Goal: Information Seeking & Learning: Learn about a topic

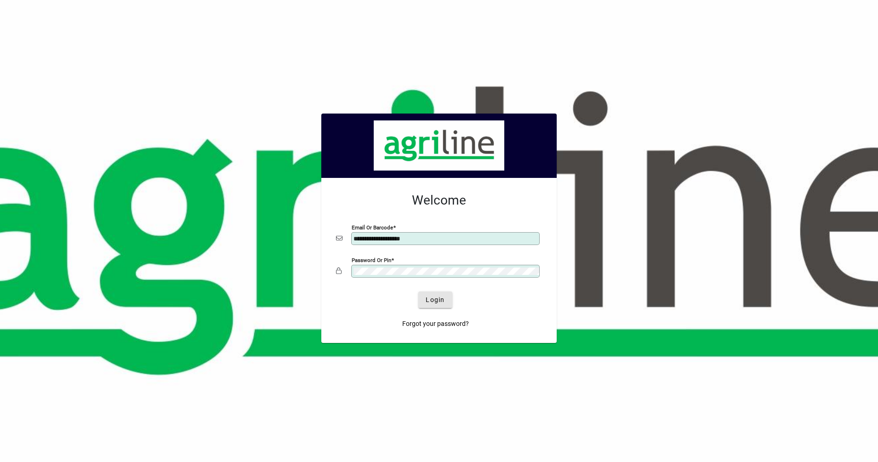
click at [435, 304] on span "Login" at bounding box center [435, 300] width 19 height 10
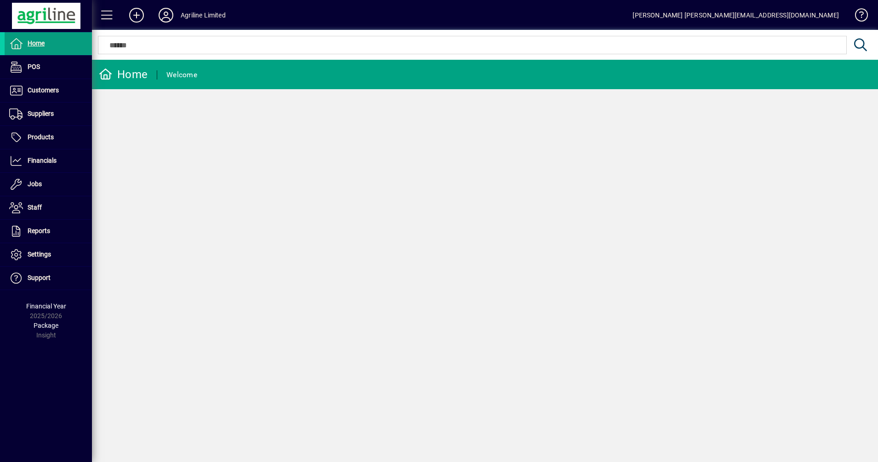
click at [197, 45] on input "text" at bounding box center [472, 45] width 735 height 11
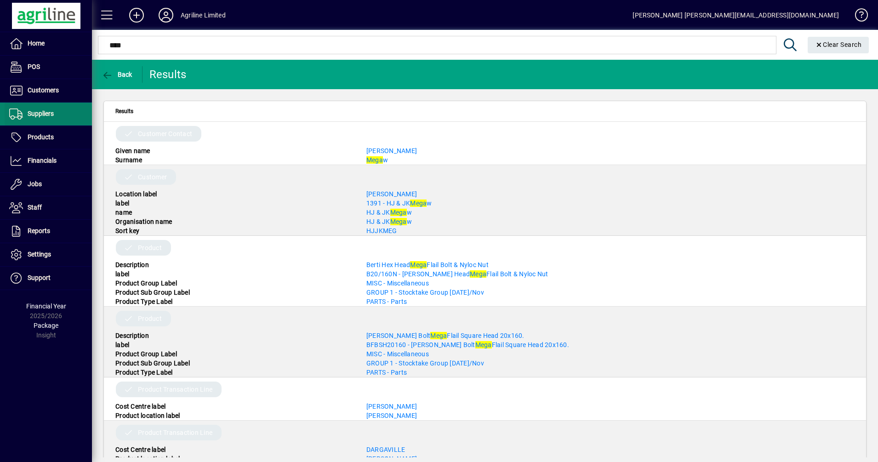
type input "****"
click at [46, 117] on span "Suppliers" at bounding box center [41, 113] width 26 height 7
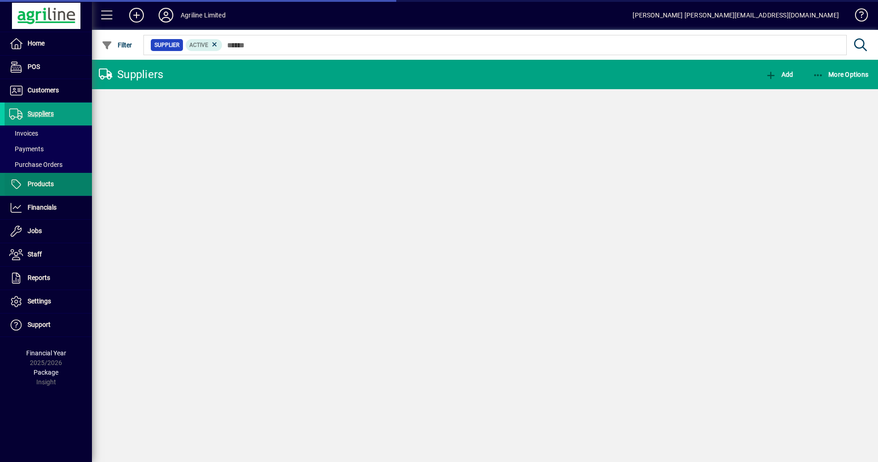
click at [44, 184] on span "Products" at bounding box center [41, 183] width 26 height 7
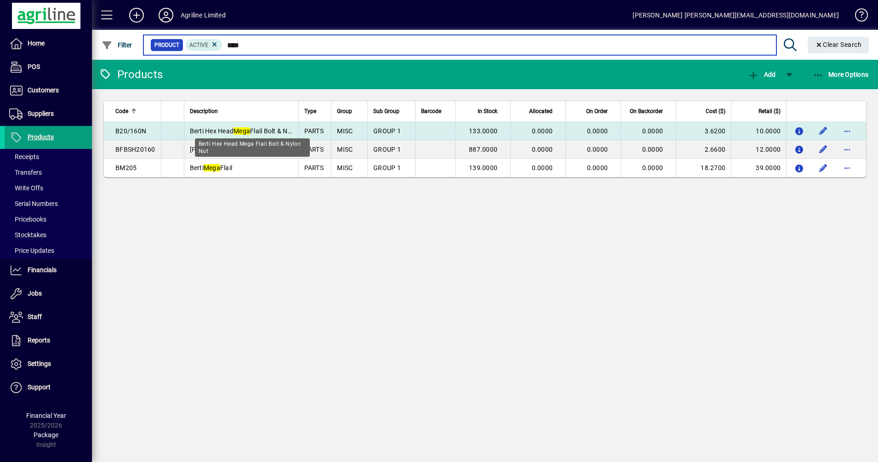
type input "****"
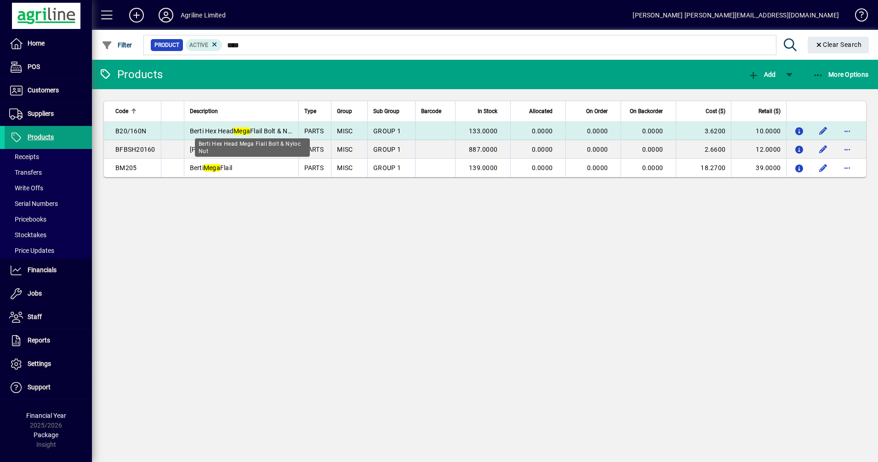
click at [265, 133] on span "Berti Hex Head Mega Flail Bolt & Nyloc Nut" at bounding box center [251, 130] width 122 height 7
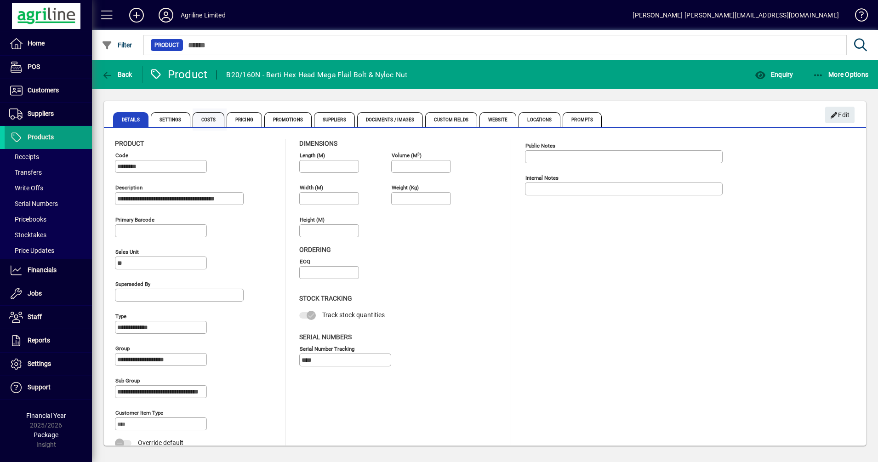
click at [204, 116] on span "Costs" at bounding box center [209, 119] width 32 height 15
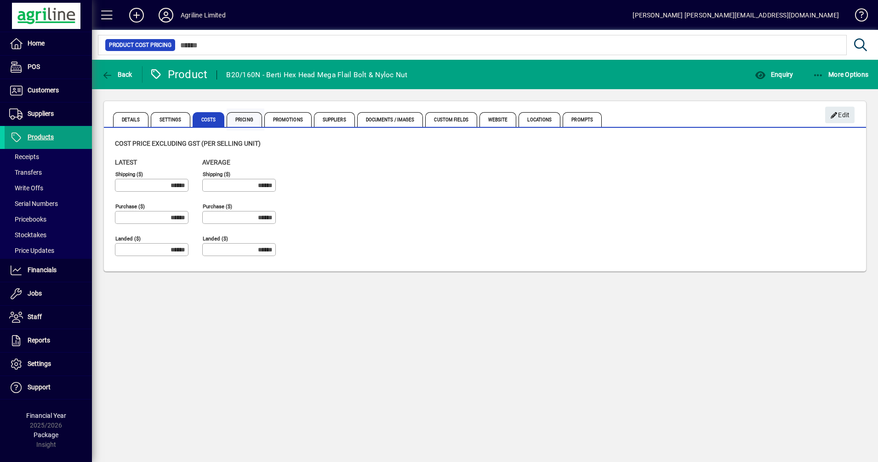
click at [246, 124] on span "Pricing" at bounding box center [244, 119] width 35 height 15
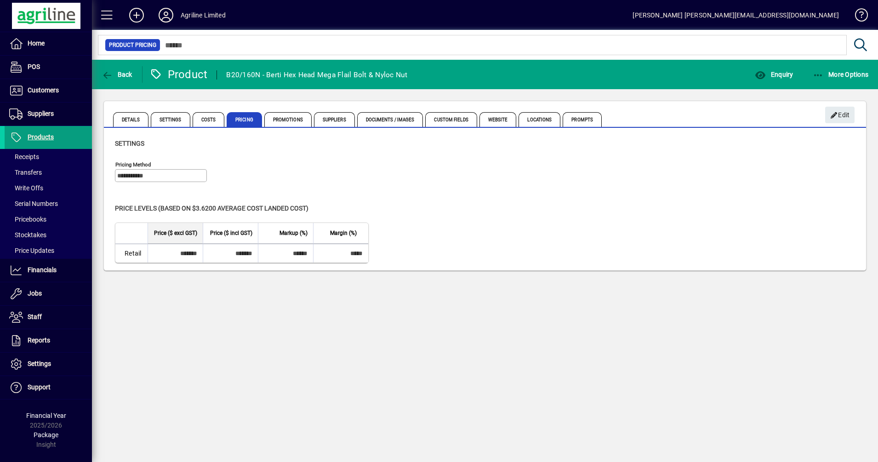
drag, startPoint x: 413, startPoint y: 74, endPoint x: 208, endPoint y: 72, distance: 205.1
click at [208, 72] on mat-toolbar-row "Back Product B20/160N - Berti Hex Head Mega Flail Bolt & Nyloc Nut Enquiry More…" at bounding box center [485, 74] width 786 height 29
copy div "B20/160N - Berti Hex Head Mega Flail Bolt & Nyloc Nut"
